Goal: Find specific page/section: Find specific page/section

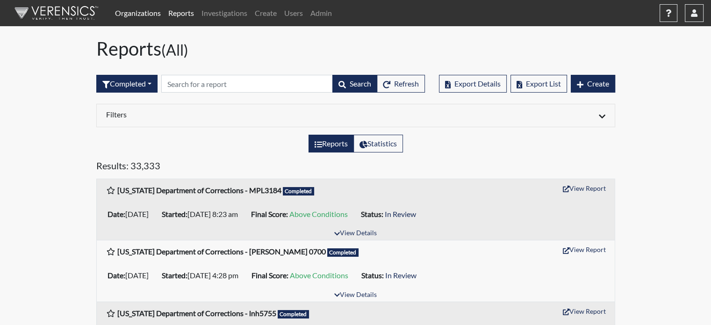
click at [141, 7] on link "Organizations" at bounding box center [137, 13] width 53 height 19
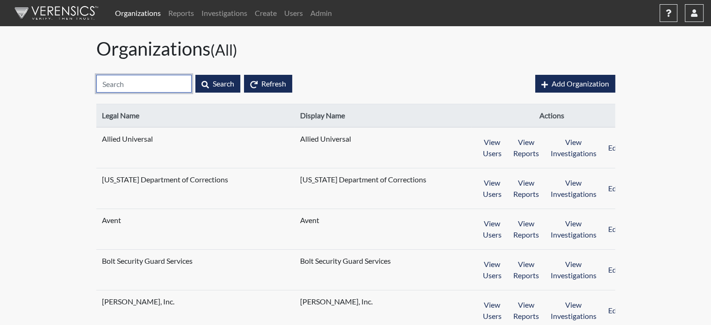
click at [135, 84] on input "text" at bounding box center [143, 84] width 95 height 18
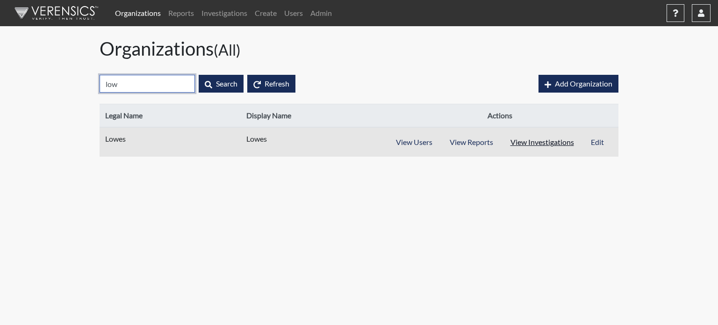
type input "low"
click at [549, 139] on button "View Investigations" at bounding box center [542, 142] width 81 height 18
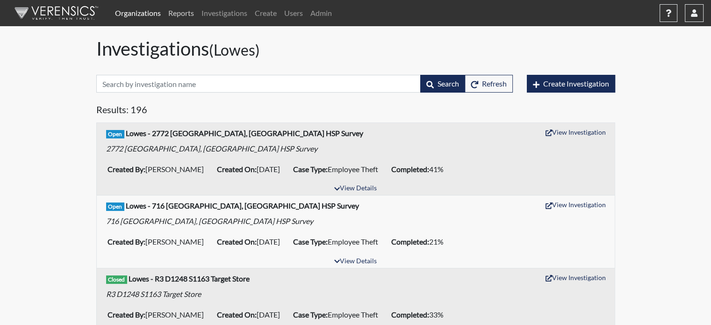
click at [174, 15] on link "Reports" at bounding box center [181, 13] width 33 height 19
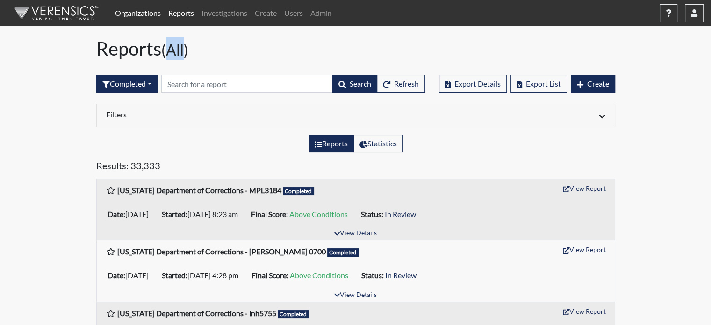
drag, startPoint x: 187, startPoint y: 52, endPoint x: 170, endPoint y: 52, distance: 16.4
click at [170, 52] on small "(All)" at bounding box center [174, 50] width 27 height 18
click at [195, 54] on h1 "Reports (All)" at bounding box center [355, 48] width 519 height 22
drag, startPoint x: 188, startPoint y: 51, endPoint x: 168, endPoint y: 53, distance: 19.7
click at [168, 53] on small "(All)" at bounding box center [174, 50] width 27 height 18
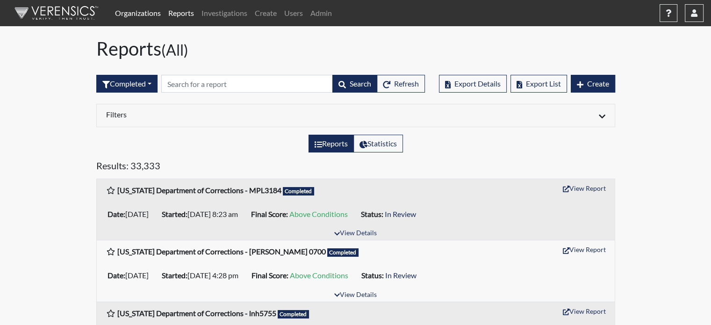
click at [192, 52] on h1 "Reports (All)" at bounding box center [355, 48] width 519 height 22
drag, startPoint x: 187, startPoint y: 51, endPoint x: 170, endPoint y: 52, distance: 17.4
click at [170, 52] on small "(All)" at bounding box center [174, 50] width 27 height 18
click at [188, 54] on small "(All)" at bounding box center [174, 50] width 27 height 18
drag, startPoint x: 186, startPoint y: 52, endPoint x: 169, endPoint y: 50, distance: 17.4
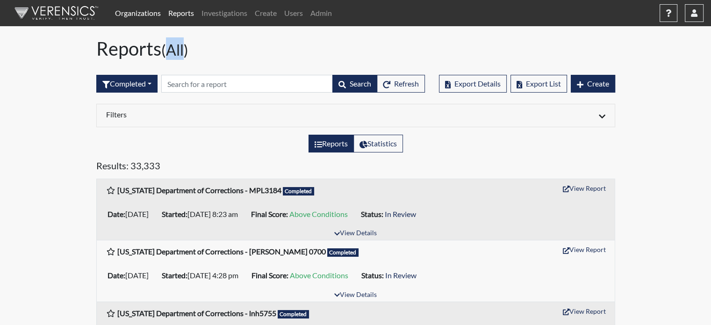
click at [169, 50] on small "(All)" at bounding box center [174, 50] width 27 height 18
click at [197, 51] on h1 "Reports (All)" at bounding box center [355, 48] width 519 height 22
drag, startPoint x: 187, startPoint y: 50, endPoint x: 168, endPoint y: 52, distance: 19.4
click at [168, 52] on small "(All)" at bounding box center [174, 50] width 27 height 18
click at [197, 51] on h1 "Reports (All)" at bounding box center [355, 48] width 519 height 22
